Goal: Task Accomplishment & Management: Use online tool/utility

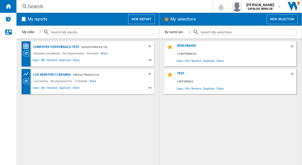
click at [97, 111] on div "Computer peripherals-test - Default profile (14) Computer peripherals - No char…" at bounding box center [88, 101] width 133 height 121
click at [189, 61] on span "Edit" at bounding box center [187, 60] width 6 height 7
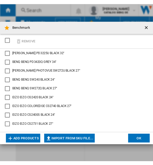
scroll to position [66, 0]
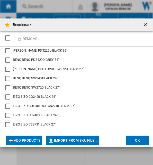
click at [30, 139] on button "Add products" at bounding box center [24, 140] width 36 height 9
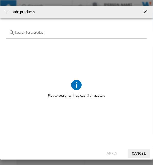
click at [54, 33] on input "text" at bounding box center [79, 33] width 129 height 4
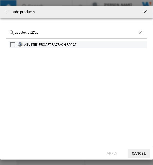
click at [42, 45] on div "ASUSTEK PROART PA27AC GRAY 27"" at bounding box center [85, 44] width 122 height 5
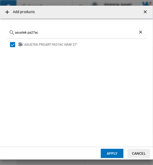
click at [45, 29] on div "asustek pa27ac" at bounding box center [76, 33] width 141 height 12
click at [44, 31] on input "asustek pa27ac" at bounding box center [76, 33] width 123 height 4
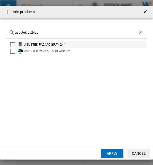
type input "asustek pa24ac"
click at [77, 43] on div "ASUSTEK PA24AC GRAY 24"" at bounding box center [85, 44] width 122 height 5
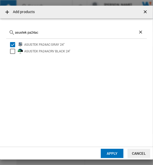
click at [42, 32] on input "asustek pa24ac" at bounding box center [76, 33] width 123 height 4
click at [109, 151] on button "Apply" at bounding box center [112, 153] width 23 height 9
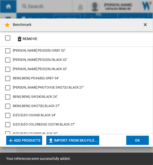
scroll to position [84, 0]
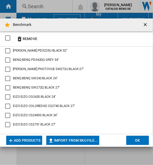
click at [35, 138] on button "Add products" at bounding box center [24, 140] width 36 height 9
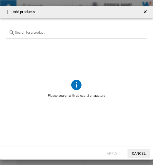
click at [50, 33] on input "{{getI18NText('SELECTIONS.EDITION_POPUP.OPEN_PRODUCTS_POPUP')}} {{::getI18NText…" at bounding box center [79, 33] width 129 height 4
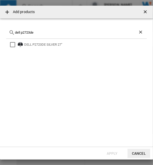
type input "dell p2723de"
click at [29, 45] on div "DELL P2723DE SILVER 27"" at bounding box center [85, 44] width 122 height 5
click at [105, 153] on button "Apply" at bounding box center [112, 153] width 23 height 9
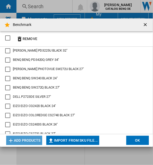
click at [29, 139] on button "Add products" at bounding box center [24, 140] width 36 height 9
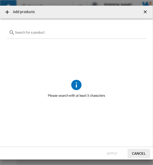
click at [48, 30] on div "{{getI18NText('SELECTIONS.EDITION_POPUP.OPEN_PRODUCTS_POPUP')}} {{::getI18NText…" at bounding box center [76, 33] width 141 height 12
click at [48, 31] on input "{{getI18NText('SELECTIONS.EDITION_POPUP.OPEN_PRODUCTS_POPUP')}} {{::getI18NText…" at bounding box center [79, 33] width 129 height 4
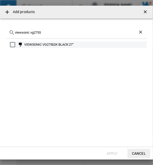
type input "viewsonic vg2755"
click at [61, 46] on div "VIEWSONIC VG27552K BLACK 27"" at bounding box center [85, 44] width 122 height 5
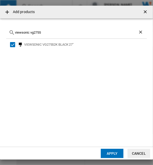
click at [113, 152] on button "Apply" at bounding box center [112, 153] width 23 height 9
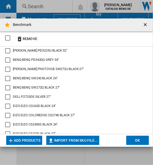
click at [38, 142] on button "Add products" at bounding box center [24, 140] width 36 height 9
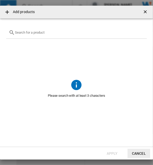
click at [51, 33] on input "{{getI18NText('SELECTIONS.EDITION_POPUP.OPEN_PRODUCTS_POPUP')}} {{::getI18NText…" at bounding box center [79, 33] width 129 height 4
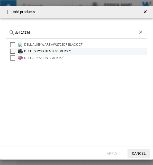
click at [63, 53] on div "DELL P2723D BLACK SILVER 27''" at bounding box center [85, 51] width 122 height 5
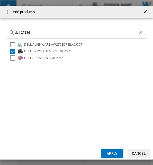
click at [32, 30] on div "dell 2723d" at bounding box center [76, 33] width 141 height 12
drag, startPoint x: 33, startPoint y: 32, endPoint x: 6, endPoint y: 34, distance: 27.6
click at [6, 34] on div "dell 2723d" at bounding box center [76, 33] width 141 height 12
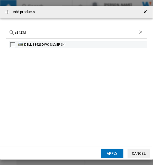
click at [28, 42] on div "DELL S3423DWC SILVER 34''" at bounding box center [85, 44] width 122 height 5
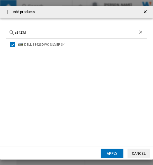
click at [37, 33] on input "s3423d" at bounding box center [76, 33] width 123 height 4
drag, startPoint x: 37, startPoint y: 33, endPoint x: 4, endPoint y: 35, distance: 33.0
click at [4, 35] on md-dialog-content "s3423d DELL S3423DWC SILVER 34''" at bounding box center [76, 83] width 153 height 129
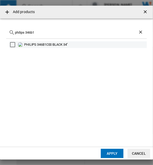
click at [34, 45] on div "PHILIPS 346B1C00 BLACK 34"" at bounding box center [85, 44] width 122 height 5
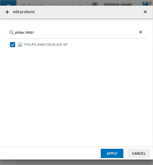
click at [46, 35] on div "philips 346b1" at bounding box center [76, 33] width 141 height 12
drag, startPoint x: 46, startPoint y: 33, endPoint x: 6, endPoint y: 34, distance: 39.4
click at [6, 34] on div "philips 346b1" at bounding box center [76, 33] width 141 height 12
click at [42, 45] on div "ASUSTEK PROART PA348CGV BLACK 34"" at bounding box center [85, 44] width 122 height 5
click at [43, 31] on input "asustek pa348cgv" at bounding box center [76, 33] width 123 height 4
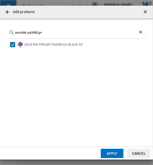
drag, startPoint x: 48, startPoint y: 33, endPoint x: 7, endPoint y: 34, distance: 40.7
click at [7, 34] on div "asustek pa348cgv" at bounding box center [76, 33] width 141 height 12
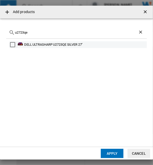
click at [45, 42] on div "DELL ULTRASHARP U2723QE SILVER 27''" at bounding box center [85, 44] width 122 height 5
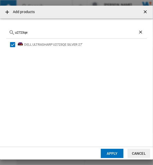
click at [30, 32] on input "u2723qe" at bounding box center [76, 33] width 123 height 4
drag, startPoint x: 36, startPoint y: 33, endPoint x: 16, endPoint y: 31, distance: 20.4
click at [16, 31] on input "u2723qe" at bounding box center [76, 33] width 123 height 4
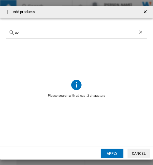
type input "u"
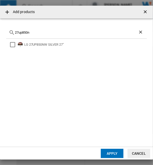
type input "27up850n"
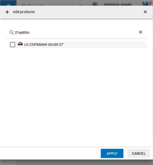
click at [60, 42] on div "LG 27UP850NW SILVER 27"" at bounding box center [85, 44] width 122 height 5
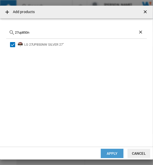
click at [110, 154] on button "Apply" at bounding box center [112, 153] width 23 height 9
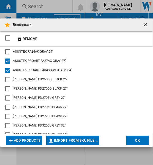
scroll to position [103, 0]
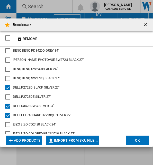
click at [98, 29] on md-toolbar "Benchmark" at bounding box center [76, 25] width 153 height 13
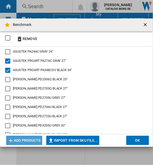
click at [36, 137] on button "Add products" at bounding box center [24, 140] width 36 height 9
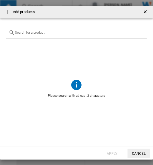
click at [29, 36] on div "{{getI18NText('SELECTIONS.EDITION_POPUP.OPEN_PRODUCTS_POPUP')}} {{::getI18NText…" at bounding box center [76, 33] width 141 height 12
click at [30, 35] on div "{{getI18NText('SELECTIONS.EDITION_POPUP.OPEN_PRODUCTS_POPUP')}} {{::getI18NText…" at bounding box center [76, 33] width 141 height 12
click at [31, 32] on input "{{getI18NText('SELECTIONS.EDITION_POPUP.OPEN_PRODUCTS_POPUP')}} {{::getI18NText…" at bounding box center [79, 33] width 129 height 4
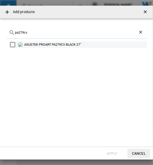
click at [74, 42] on div "ASUSTEK PROART PA279CV BLACK 27"" at bounding box center [85, 44] width 122 height 5
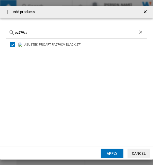
click at [42, 31] on input "pa279cv" at bounding box center [76, 33] width 123 height 4
paste input "SAMSUNG S27B800PXP"
type input "SAMSUNG S27B800PXP"
click at [30, 46] on div "SAMSUNG S27B800PXP BLACK 27"" at bounding box center [85, 44] width 122 height 5
click at [110, 151] on button "Apply" at bounding box center [112, 153] width 23 height 9
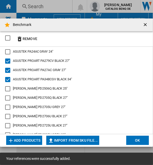
click at [143, 141] on button "OK" at bounding box center [137, 140] width 23 height 9
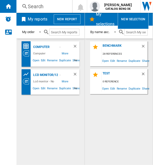
click at [99, 108] on div "Benchmark 28 references Open Edit Rename Duplicate Share test 0 reference Open …" at bounding box center [119, 101] width 58 height 121
drag, startPoint x: 98, startPoint y: 107, endPoint x: 104, endPoint y: 96, distance: 12.3
click at [98, 107] on div "Benchmark 28 references Open Edit Rename Duplicate Share test 0 reference Open …" at bounding box center [119, 101] width 58 height 121
click at [111, 61] on span "Edit" at bounding box center [113, 60] width 6 height 7
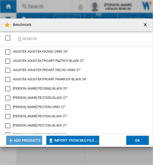
click at [30, 142] on button "Add products" at bounding box center [24, 140] width 36 height 9
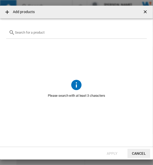
click at [46, 29] on div "{{getI18NText('SELECTIONS.EDITION_POPUP.OPEN_PRODUCTS_POPUP')}} {{::getI18NText…" at bounding box center [76, 33] width 141 height 12
click at [46, 31] on input "{{getI18NText('SELECTIONS.EDITION_POPUP.OPEN_PRODUCTS_POPUP')}} {{::getI18NText…" at bounding box center [79, 33] width 129 height 4
paste input "LG ULTRAFINE 32UL950"
drag, startPoint x: 37, startPoint y: 32, endPoint x: 22, endPoint y: 33, distance: 14.9
click at [22, 33] on input "LG ULTRAFINE 32UL950" at bounding box center [76, 33] width 123 height 4
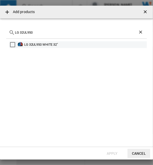
type input "LG 32UL950"
click at [41, 46] on div "LG 32UL950 WHITE 32"" at bounding box center [85, 44] width 122 height 5
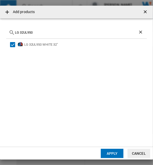
click at [111, 152] on button "Apply" at bounding box center [112, 153] width 23 height 9
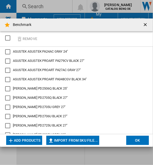
click at [36, 143] on button "Add products" at bounding box center [24, 140] width 36 height 9
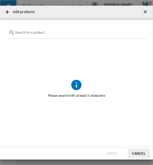
click at [58, 35] on div "{{getI18NText('SELECTIONS.EDITION_POPUP.OPEN_PRODUCTS_POPUP')}} {{::getI18NText…" at bounding box center [76, 33] width 141 height 12
click at [59, 33] on input "{{getI18NText('SELECTIONS.EDITION_POPUP.OPEN_PRODUCTS_POPUP')}} {{::getI18NText…" at bounding box center [79, 33] width 129 height 4
paste input "DELL ULTRASHARP U3223QE"
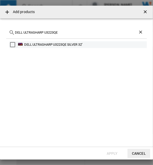
type input "DELL ULTRASHARP U3223QE"
click at [46, 47] on div "DELL ULTRASHARP U3223QE SILVER 32''" at bounding box center [85, 44] width 122 height 5
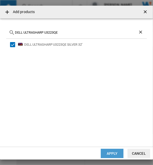
click at [111, 152] on button "Apply" at bounding box center [112, 153] width 23 height 9
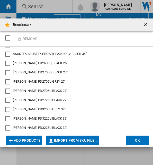
scroll to position [51, 0]
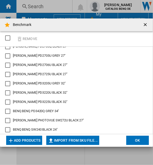
click at [33, 140] on button "Add products" at bounding box center [24, 140] width 36 height 9
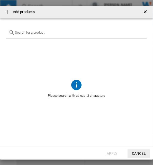
click at [47, 34] on input "{{getI18NText('SELECTIONS.EDITION_POPUP.OPEN_PRODUCTS_POPUP')}} {{::getI18NText…" at bounding box center [79, 33] width 129 height 4
paste input "ASUSTEK PROART PA329CV"
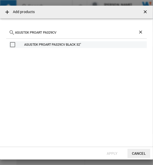
type input "ASUSTEK PROART PA329CV"
click at [91, 44] on div "ASUSTEK PROART PA329CV BLACK 32"" at bounding box center [85, 44] width 122 height 5
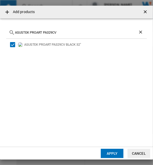
click at [110, 152] on button "Apply" at bounding box center [112, 153] width 23 height 9
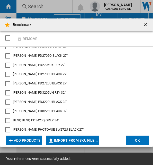
scroll to position [61, 0]
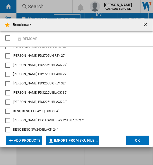
click at [37, 140] on button "Add products" at bounding box center [24, 140] width 36 height 9
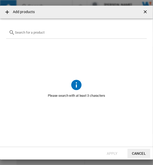
click at [60, 35] on div "{{getI18NText('SELECTIONS.EDITION_POPUP.OPEN_PRODUCTS_POPUP')}} {{::getI18NText…" at bounding box center [76, 33] width 141 height 12
click at [62, 32] on input "{{getI18NText('SELECTIONS.EDITION_POPUP.OPEN_PRODUCTS_POPUP')}} {{::getI18NText…" at bounding box center [79, 33] width 129 height 4
paste input "LENOVO THINKVISION T32P30 63D2GAT1EU"
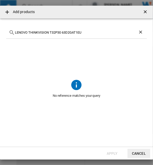
drag, startPoint x: 49, startPoint y: 32, endPoint x: 27, endPoint y: 35, distance: 22.3
click at [27, 35] on div "LENOVO THINKVISION T32P30 63D2GAT1EU" at bounding box center [76, 33] width 141 height 12
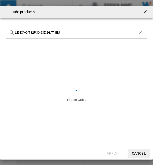
drag, startPoint x: 39, startPoint y: 31, endPoint x: 69, endPoint y: 33, distance: 29.4
click at [69, 33] on input "LENOVO T32P30 63D2GAT1EU" at bounding box center [76, 33] width 123 height 4
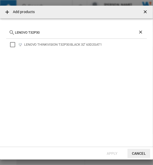
type input "LENOVO T32P30"
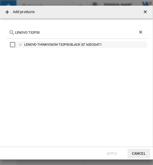
click at [61, 41] on div "LENOVO THINKVISION T32P30 BLACK 32" 63D2GAT1" at bounding box center [78, 44] width 138 height 7
click at [76, 43] on div "LENOVO THINKVISION T32P30 BLACK 32" 63D2GAT1" at bounding box center [85, 44] width 122 height 5
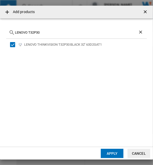
click at [110, 151] on button "Apply" at bounding box center [112, 153] width 23 height 9
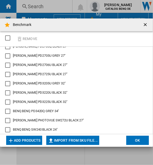
click at [28, 139] on button "Add products" at bounding box center [24, 140] width 36 height 9
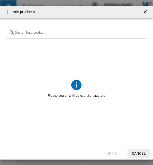
click at [48, 34] on input "{{getI18NText('SELECTIONS.EDITION_POPUP.OPEN_PRODUCTS_POPUP')}} {{::getI18NText…" at bounding box center [79, 33] width 129 height 4
paste input "VIEWSONIC VP32564K"
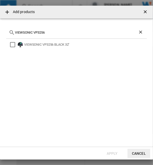
type input "VIEWSONIC VP3256"
drag, startPoint x: 47, startPoint y: 44, endPoint x: 52, endPoint y: 48, distance: 6.8
click at [47, 44] on div "VIEWSONIC VP3256 BLACK 32''" at bounding box center [85, 44] width 122 height 5
click at [114, 152] on button "Apply" at bounding box center [112, 153] width 23 height 9
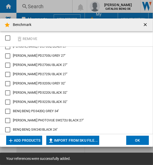
click at [140, 140] on button "OK" at bounding box center [137, 140] width 23 height 9
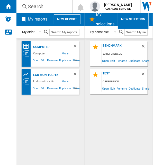
click at [114, 61] on span "Edit" at bounding box center [113, 60] width 6 height 7
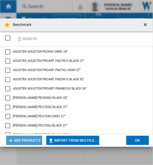
click at [26, 137] on button "Add products" at bounding box center [24, 140] width 36 height 9
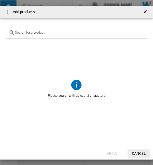
click at [52, 39] on span "{{getI18NText('SELECTIONS.EDITION_POPUP.OPEN_PRODUCTS_POPUP')}} {{::getI18NText…" at bounding box center [76, 59] width 141 height 40
click at [54, 32] on input "{{getI18NText('SELECTIONS.EDITION_POPUP.OPEN_PRODUCTS_POPUP')}} {{::getI18NText…" at bounding box center [79, 33] width 129 height 4
paste input "DELL ULTRASHARP U2724DE SILVER"
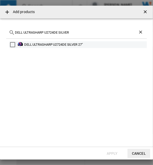
type input "DELL ULTRASHARP U2724DE SILVER"
click at [85, 43] on div "DELL ULTRASHARP U2724DE SILVER 27"" at bounding box center [85, 44] width 122 height 5
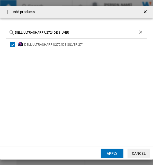
click at [112, 156] on button "Apply" at bounding box center [112, 153] width 23 height 9
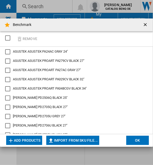
click at [27, 137] on button "Add products" at bounding box center [24, 140] width 36 height 9
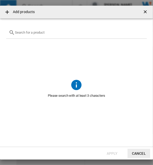
click at [55, 33] on input "{{getI18NText('SELECTIONS.EDITION_POPUP.OPEN_PRODUCTS_POPUP')}} {{::getI18NText…" at bounding box center [79, 33] width 129 height 4
paste input "SAMSUNG ODYSSEY G5 C34G55TWWP"
click at [50, 31] on input "SAMSUNG ODYSSEY G5 C34G55TWWP" at bounding box center [76, 33] width 123 height 4
drag, startPoint x: 51, startPoint y: 32, endPoint x: 30, endPoint y: 34, distance: 21.4
click at [30, 34] on input "SAMSUNG ODYSSEY G5 C34G55TWWP" at bounding box center [76, 33] width 123 height 4
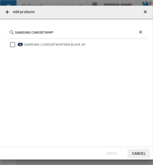
drag, startPoint x: 32, startPoint y: 32, endPoint x: 68, endPoint y: 32, distance: 36.0
click at [68, 32] on input "SAMSUNG C34G55TWWP" at bounding box center [76, 33] width 123 height 4
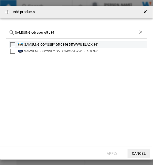
type input "SAMSUNG odyssey g5 c34"
click at [70, 43] on div "SAMSUNG ODYSSEY G5 C34G55TWWU BLACK 34"" at bounding box center [85, 44] width 122 height 5
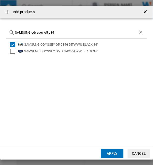
click at [109, 156] on button "Apply" at bounding box center [112, 153] width 23 height 9
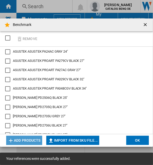
click at [29, 141] on button "Add products" at bounding box center [24, 140] width 36 height 9
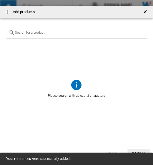
click at [49, 36] on div "{{getI18NText('SELECTIONS.EDITION_POPUP.OPEN_PRODUCTS_POPUP')}} {{::getI18NText…" at bounding box center [76, 33] width 141 height 12
click at [49, 33] on input "{{getI18NText('SELECTIONS.EDITION_POPUP.OPEN_PRODUCTS_POPUP')}} {{::getI18NText…" at bounding box center [79, 33] width 129 height 4
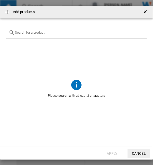
click at [49, 33] on input "{{getI18NText('SELECTIONS.EDITION_POPUP.OPEN_PRODUCTS_POPUP')}} {{::getI18NText…" at bounding box center [79, 33] width 129 height 4
paste input "GIGABYTE G34WQC"
type input "GIGABYTE G34WQC"
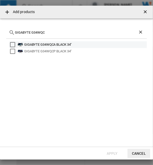
click at [85, 46] on div "GIGABYTE G34WQCA BLACK 34"" at bounding box center [85, 44] width 122 height 5
click at [85, 45] on div "GIGABYTE G34WQCA BLACK 34"" at bounding box center [85, 44] width 122 height 5
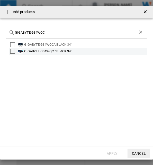
click at [68, 48] on div "GIGABYTE G34WQCP BLACK 34"" at bounding box center [78, 51] width 138 height 7
click at [12, 49] on div "Select" at bounding box center [12, 51] width 5 height 5
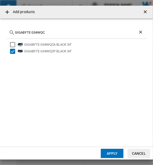
click at [111, 151] on button "Apply" at bounding box center [112, 153] width 23 height 9
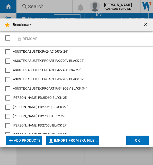
click at [38, 141] on button "Add products" at bounding box center [24, 140] width 36 height 9
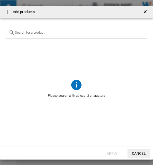
click at [79, 32] on input "{{getI18NText('SELECTIONS.EDITION_POPUP.OPEN_PRODUCTS_POPUP')}} {{::getI18NText…" at bounding box center [79, 33] width 129 height 4
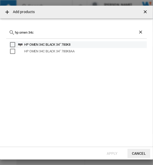
type input "hp omen 34c"
click at [75, 42] on div "HP OMEN 34C BLACK 34" 780K8" at bounding box center [85, 44] width 122 height 5
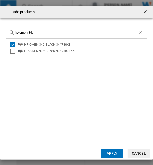
click at [84, 32] on input "hp omen 34c" at bounding box center [76, 33] width 123 height 4
drag, startPoint x: 121, startPoint y: 32, endPoint x: 13, endPoint y: 29, distance: 108.7
click at [13, 29] on div "hp omen 34c" at bounding box center [76, 33] width 141 height 12
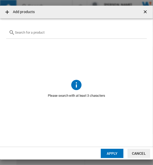
click at [45, 30] on div "{{getI18NText('SELECTIONS.EDITION_POPUP.OPEN_PRODUCTS_POPUP')}} {{::getI18NText…" at bounding box center [76, 33] width 141 height 12
click at [46, 31] on input "{{getI18NText('SELECTIONS.EDITION_POPUP.OPEN_PRODUCTS_POPUP')}} {{::getI18NText…" at bounding box center [79, 33] width 129 height 4
paste input "MSI OPTIX MPG321URDEQD"
drag, startPoint x: 32, startPoint y: 32, endPoint x: 22, endPoint y: 33, distance: 10.3
click at [22, 33] on input "MSI OPTIX MPG321UR" at bounding box center [76, 33] width 123 height 4
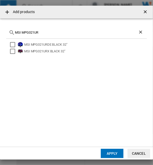
click at [38, 31] on input "MSI MPG321UR" at bounding box center [76, 33] width 123 height 4
drag, startPoint x: 49, startPoint y: 34, endPoint x: 16, endPoint y: 32, distance: 32.5
click at [16, 32] on input "MSI MPG321UR" at bounding box center [76, 33] width 123 height 4
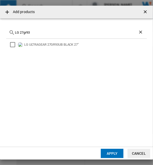
click at [44, 34] on input "LG 27gr93" at bounding box center [76, 33] width 123 height 4
paste input "XG27UQR"
type input "XG27UQR"
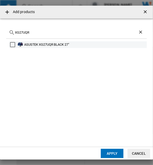
click at [33, 42] on div "ASUSTEK XG27UQR BLACK 27"" at bounding box center [78, 44] width 138 height 7
click at [43, 45] on div "ASUSTEK XG27UQR BLACK 27"" at bounding box center [85, 44] width 122 height 5
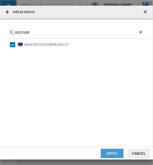
click at [114, 151] on button "Apply" at bounding box center [112, 153] width 23 height 9
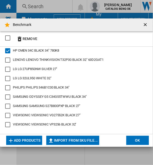
scroll to position [192, 0]
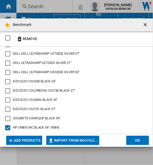
click at [7, 127] on div "{{::selection.title}} {{::getI18NText('BUTTONS.REMOVE')}} ..." at bounding box center [7, 128] width 5 height 5
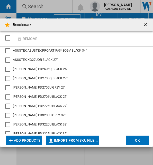
scroll to position [0, 0]
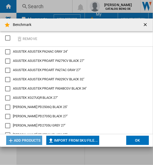
click at [32, 141] on button "Add products" at bounding box center [24, 140] width 36 height 9
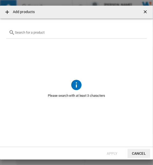
click at [57, 33] on input "{{getI18NText('SELECTIONS.EDITION_POPUP.OPEN_PRODUCTS_POPUP')}} {{::getI18NText…" at bounding box center [79, 33] width 129 height 4
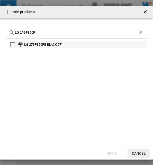
type input "LG 27GP850P"
click at [65, 43] on div "LG 27GP850PB BLACK 27"" at bounding box center [85, 44] width 122 height 5
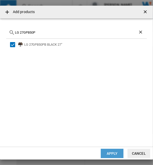
click at [111, 153] on button "Apply" at bounding box center [112, 153] width 23 height 9
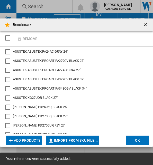
click at [142, 142] on button "OK" at bounding box center [137, 140] width 23 height 9
